Goal: Information Seeking & Learning: Learn about a topic

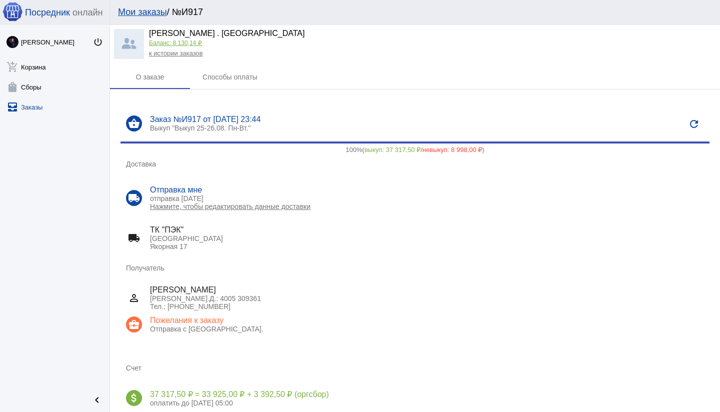
click at [37, 109] on link "all_inbox Заказы" at bounding box center [55, 105] width 110 height 20
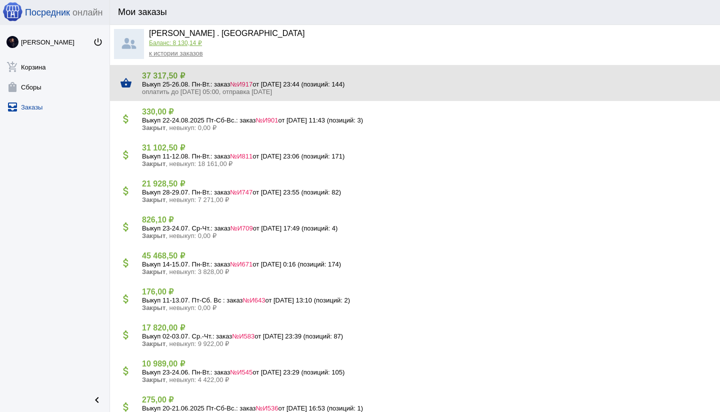
click at [253, 81] on span "№И917" at bounding box center [241, 85] width 23 height 8
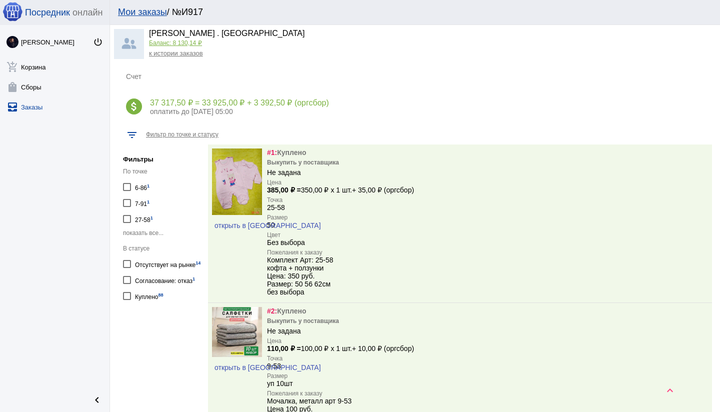
scroll to position [310, 0]
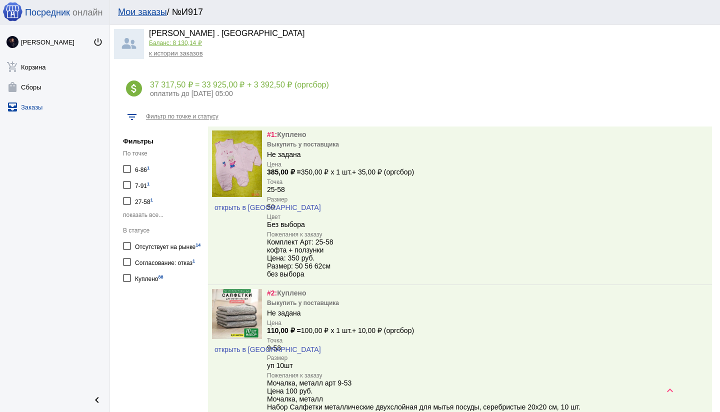
click at [183, 247] on div "Отсутствует на рынке 14" at bounding box center [168, 246] width 66 height 14
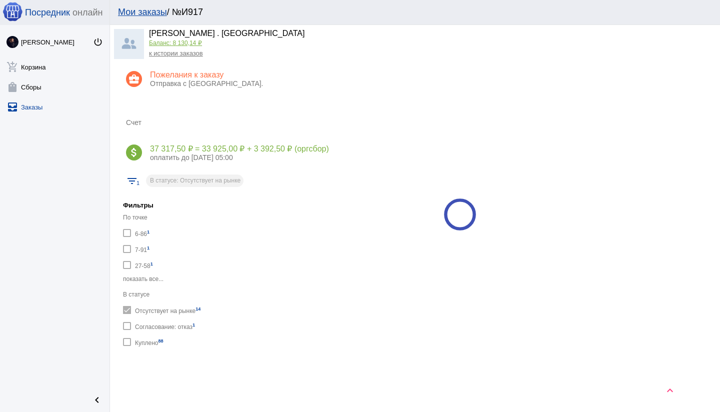
checkbox input "true"
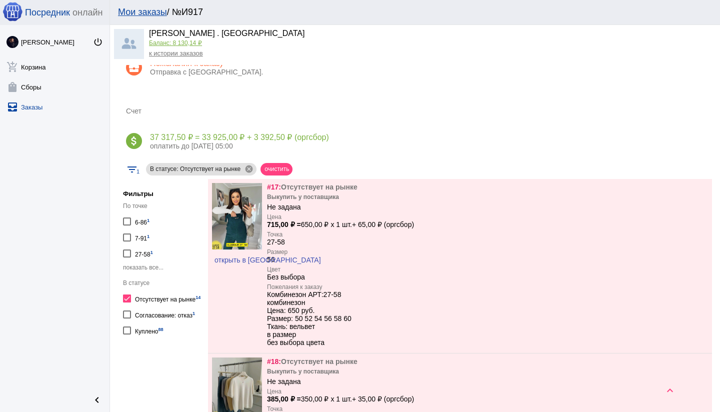
scroll to position [310, 0]
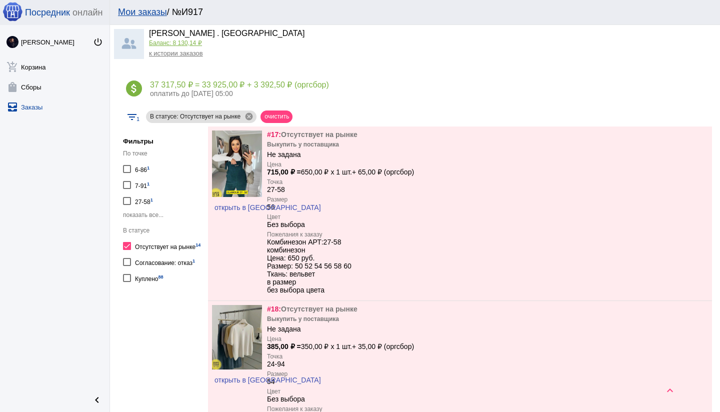
click at [187, 269] on div "Согласование: отказ 1" at bounding box center [165, 262] width 60 height 14
checkbox input "true"
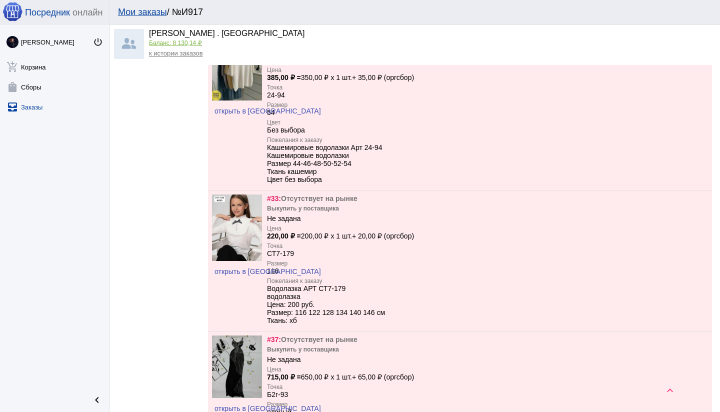
scroll to position [607, 0]
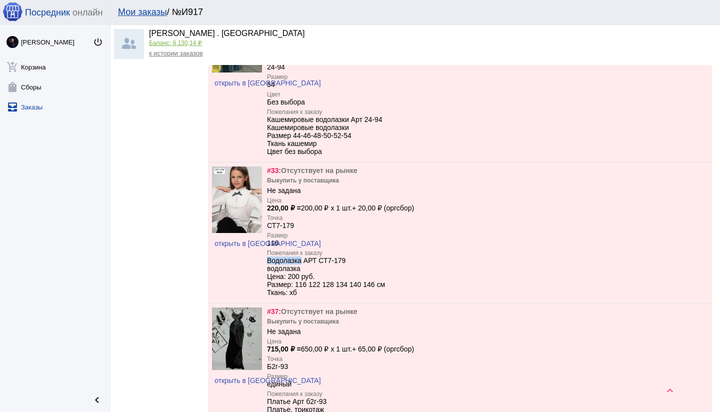
drag, startPoint x: 303, startPoint y: 264, endPoint x: 267, endPoint y: 267, distance: 36.2
click at [267, 267] on div "Водолазка АРТ СТ7-179 водолазка Цена: 200 руб. Размер: 116 122 128 134 140 146 …" at bounding box center [326, 277] width 118 height 40
click at [254, 272] on div "открыть в VK" at bounding box center [237, 233] width 50 height 133
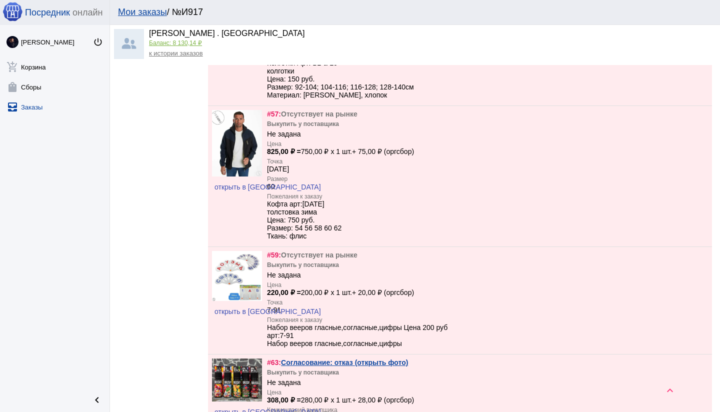
scroll to position [1288, 0]
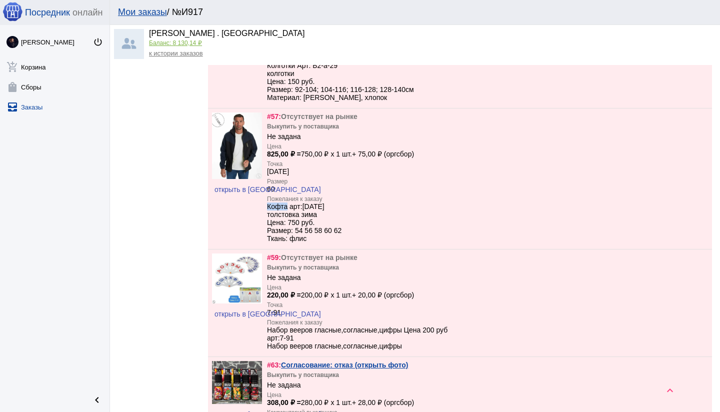
drag, startPoint x: 288, startPoint y: 219, endPoint x: 266, endPoint y: 222, distance: 21.6
click at [266, 222] on div "открыть в VK #57: Отсутствует на рынке Выкупить у поставщика Не задана Цена 825…" at bounding box center [460, 179] width 504 height 141
copy div "Кофта"
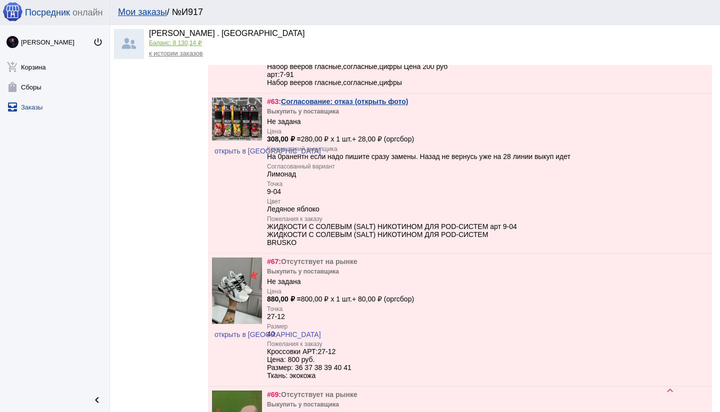
scroll to position [1552, 0]
drag, startPoint x: 270, startPoint y: 243, endPoint x: 491, endPoint y: 244, distance: 221.0
click at [491, 244] on div "ЖИДКОСТИ С СОЛЕВЫМ (SALT) НИКОТИНОМ ДЛЯ POD-СИСТЕМ арт 9-04 ЖИДКОСТИ С СОЛЕВЫМ …" at bounding box center [392, 234] width 250 height 24
copy div "ЖИДКОСТИ С СОЛЕВЫМ (SALT) НИКОТИНОМ ДЛЯ POD-СИСТЕМ"
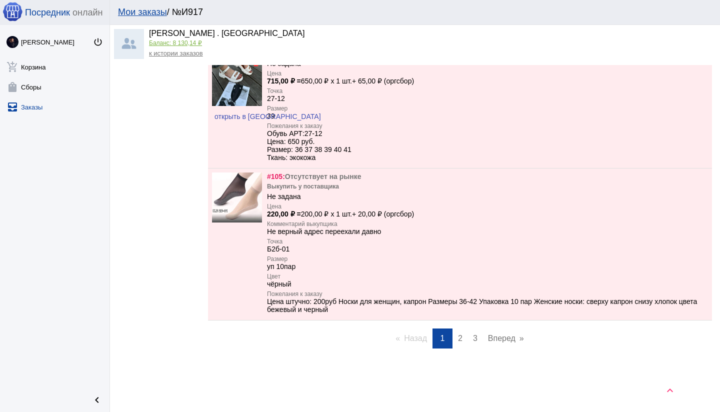
scroll to position [2346, 0]
click at [457, 348] on link "page 2" at bounding box center [460, 339] width 15 height 20
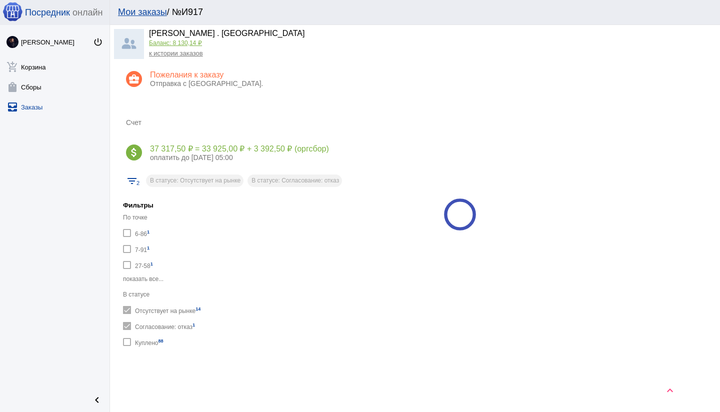
scroll to position [257, 0]
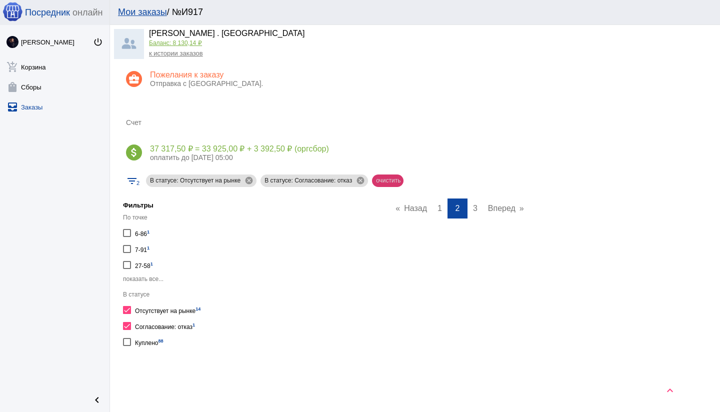
click at [404, 175] on mat-chip "очистить" at bounding box center [388, 181] width 32 height 13
